Goal: Transaction & Acquisition: Book appointment/travel/reservation

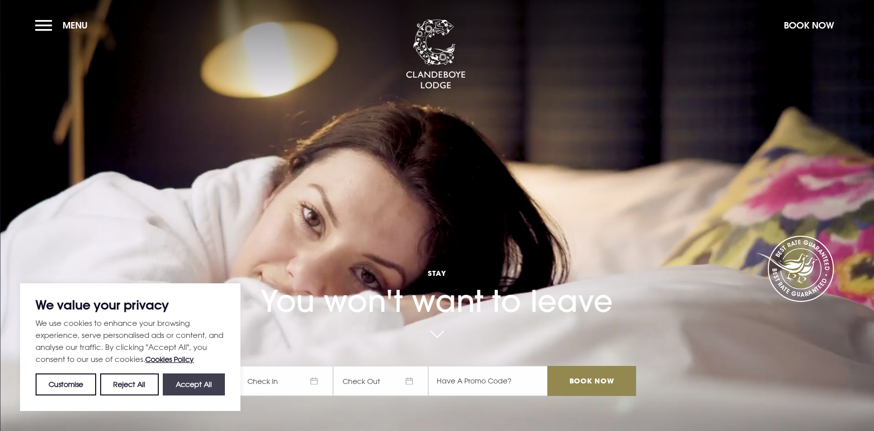
click at [195, 386] on button "Accept All" at bounding box center [194, 385] width 62 height 22
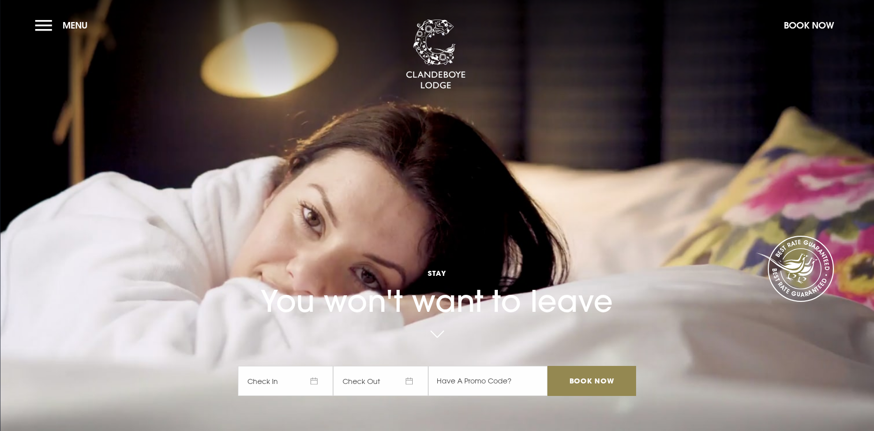
checkbox input "true"
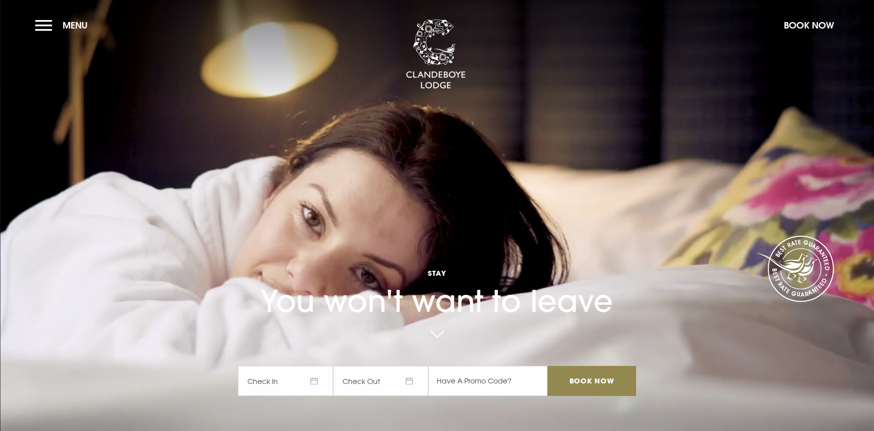
click at [312, 381] on span "Check In" at bounding box center [285, 381] width 95 height 30
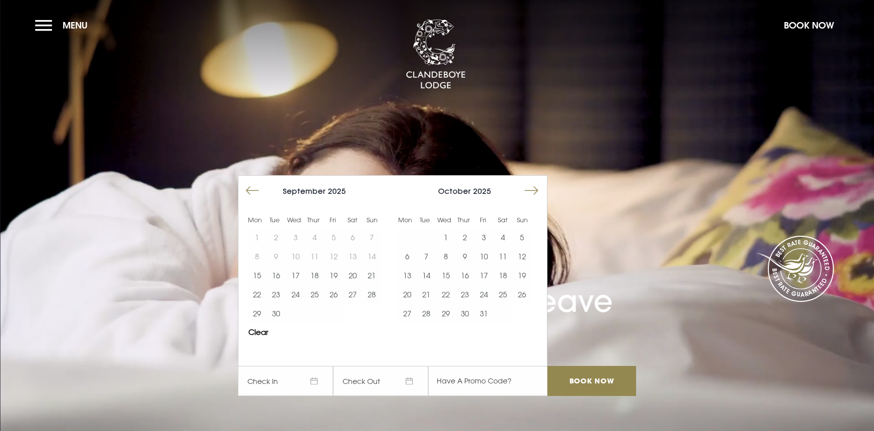
click at [530, 190] on button "Move forward to switch to the next month." at bounding box center [531, 190] width 19 height 19
click at [501, 240] on button "1" at bounding box center [502, 237] width 19 height 19
click at [501, 238] on button "1" at bounding box center [502, 237] width 19 height 19
click at [631, 347] on div "Stay You won't want to leave [DATE] [DATE] Mon Tue Wed Thur Fri Sat Sun Mon Tue…" at bounding box center [437, 281] width 410 height 250
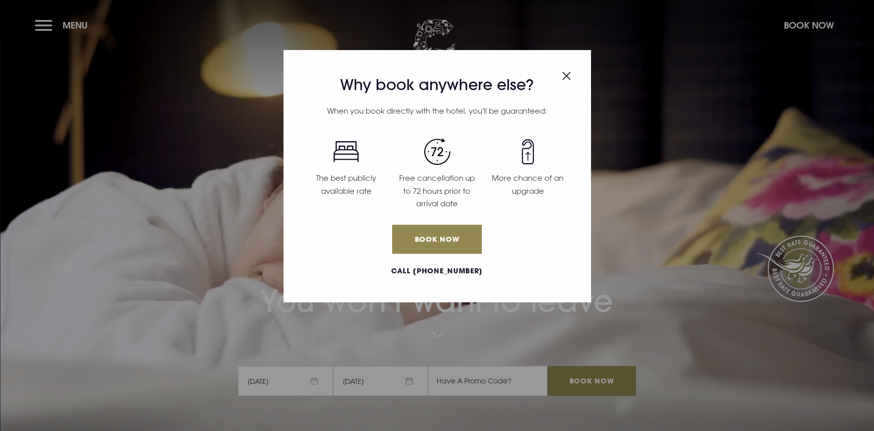
click at [585, 379] on div "Why book anywhere else? When you book directly with the hotel, you'll be guaran…" at bounding box center [437, 215] width 874 height 431
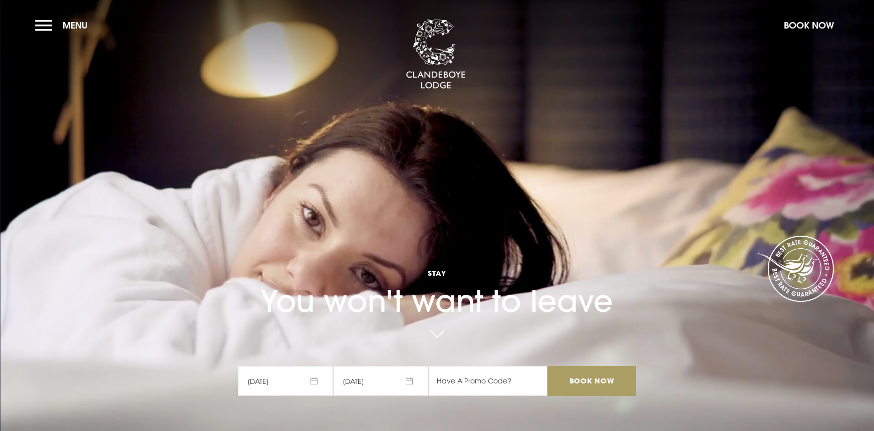
click at [586, 380] on input "Book Now" at bounding box center [592, 381] width 88 height 30
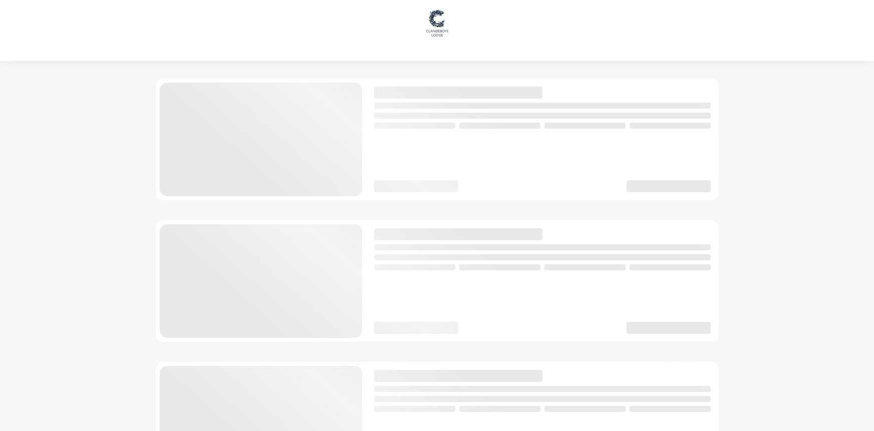
checkbox input "true"
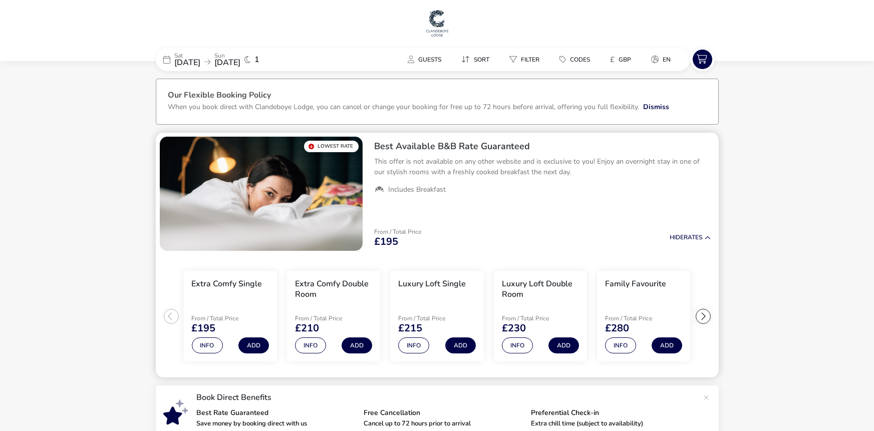
click at [411, 146] on h2 "Best Available B&B Rate Guaranteed" at bounding box center [543, 147] width 336 height 12
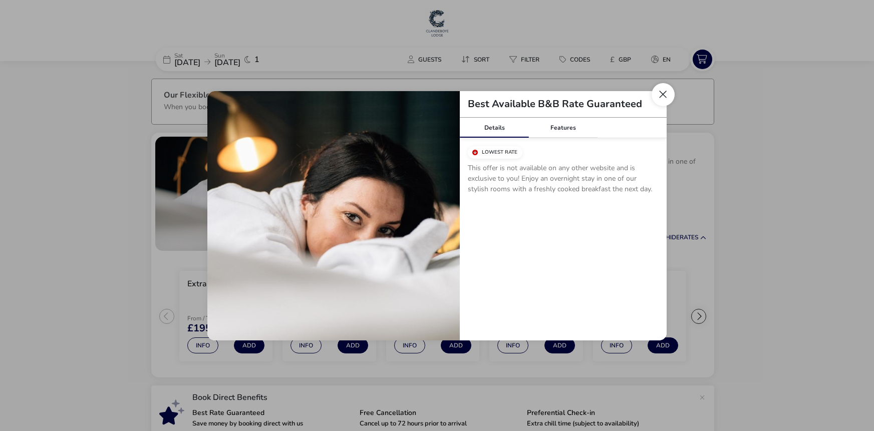
click at [660, 97] on button "Close modal" at bounding box center [663, 94] width 23 height 23
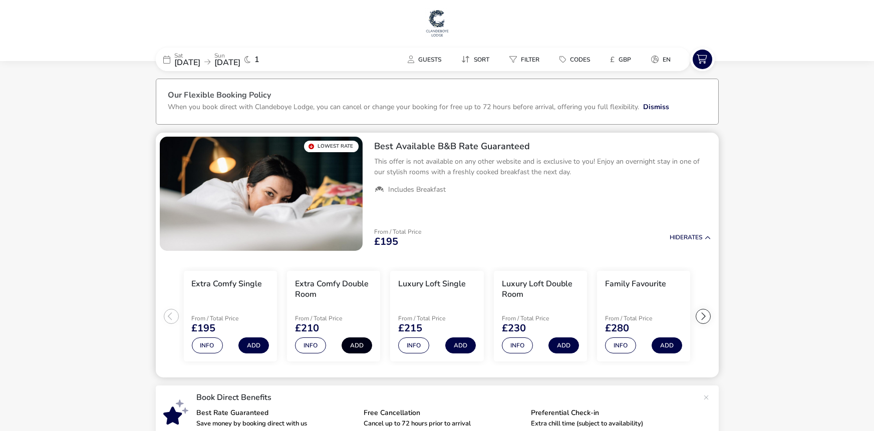
click at [354, 347] on button "Add" at bounding box center [357, 346] width 31 height 16
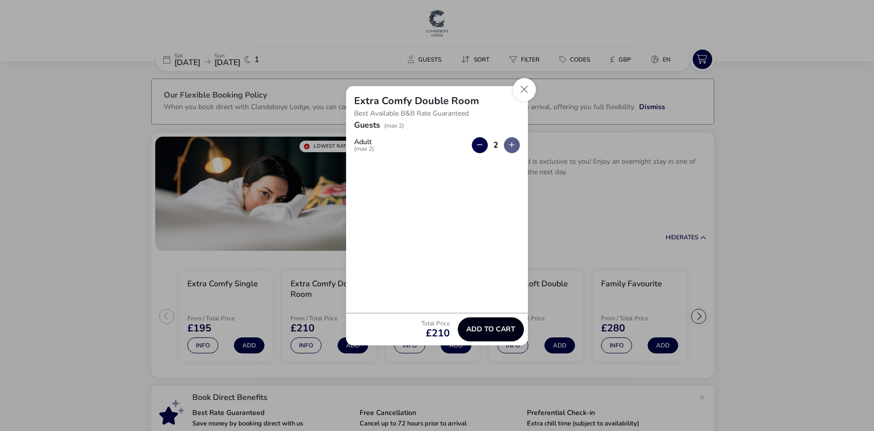
click at [484, 330] on span "Add to cart" at bounding box center [490, 330] width 49 height 8
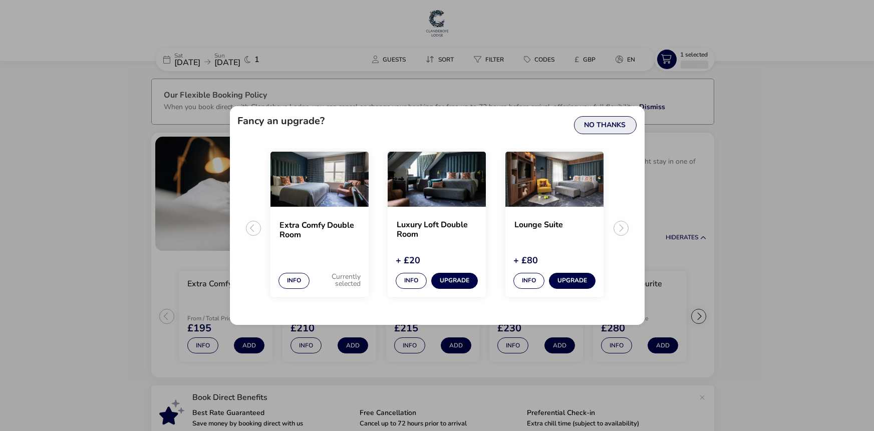
click at [609, 125] on button "No Thanks" at bounding box center [605, 125] width 63 height 18
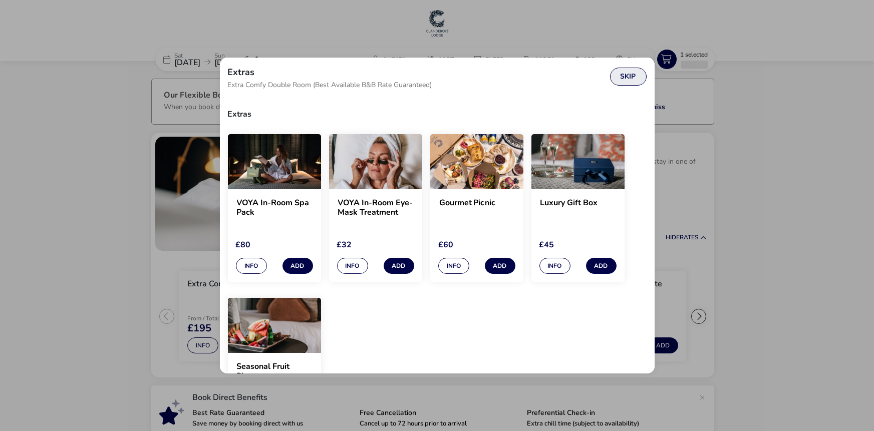
click at [626, 77] on button "Skip" at bounding box center [628, 77] width 37 height 18
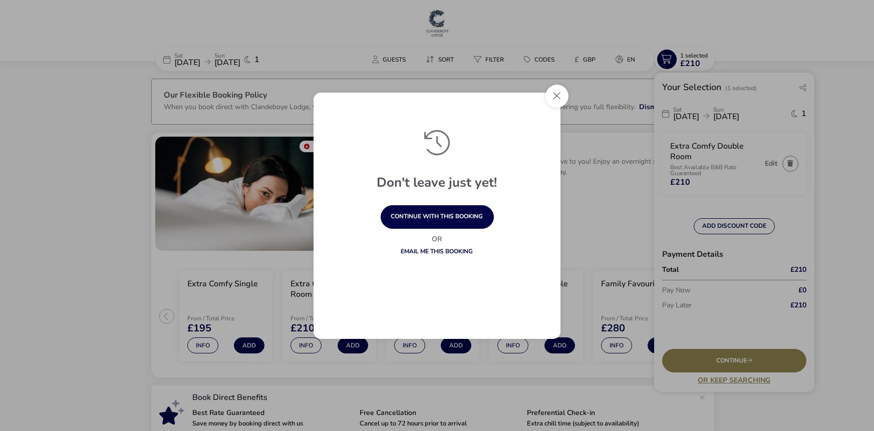
click at [435, 251] on link "Email me this booking" at bounding box center [437, 251] width 72 height 8
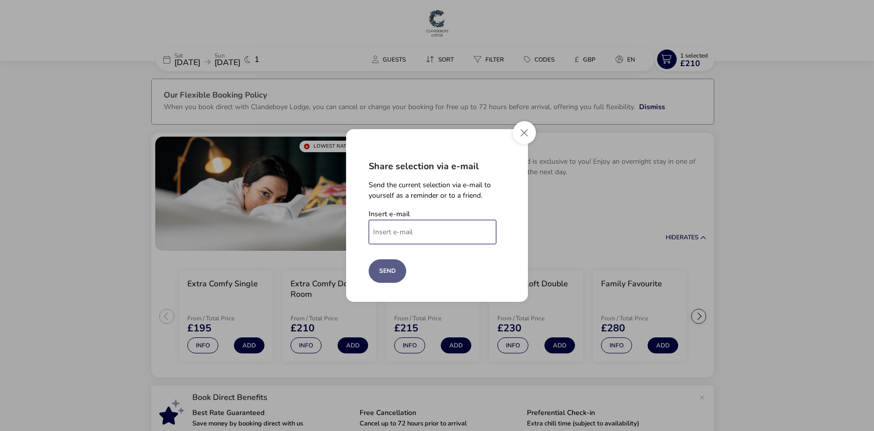
click at [415, 235] on input "Insert e-mail" at bounding box center [433, 232] width 128 height 25
type input "[EMAIL_ADDRESS][DOMAIN_NAME]"
click at [393, 274] on button "Send" at bounding box center [388, 271] width 38 height 24
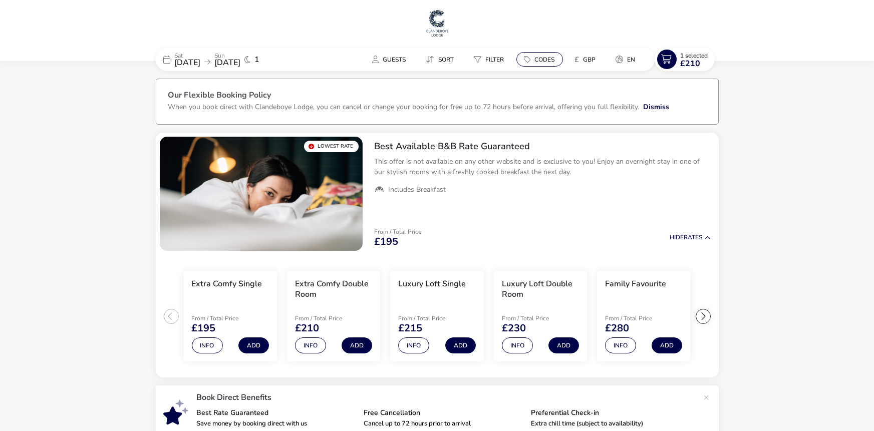
click at [544, 62] on span "Codes" at bounding box center [545, 60] width 20 height 8
